Goal: Find specific page/section: Find specific page/section

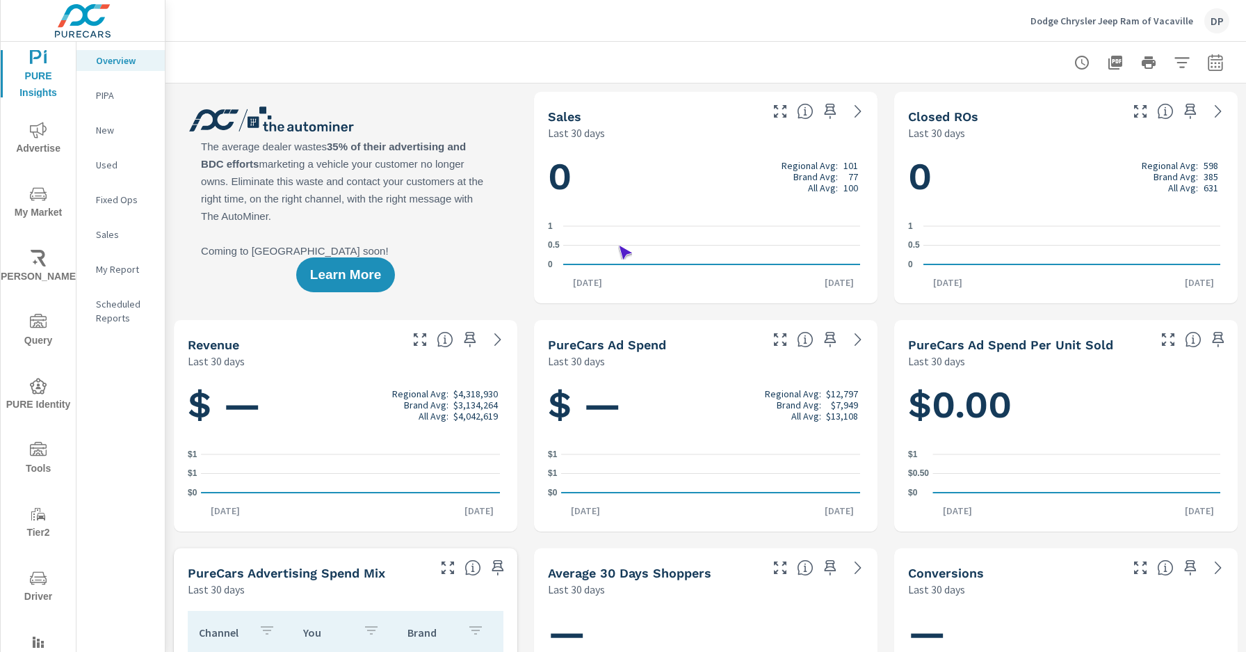
click at [35, 587] on span "Driver" at bounding box center [38, 587] width 67 height 35
